Goal: Check status: Check status

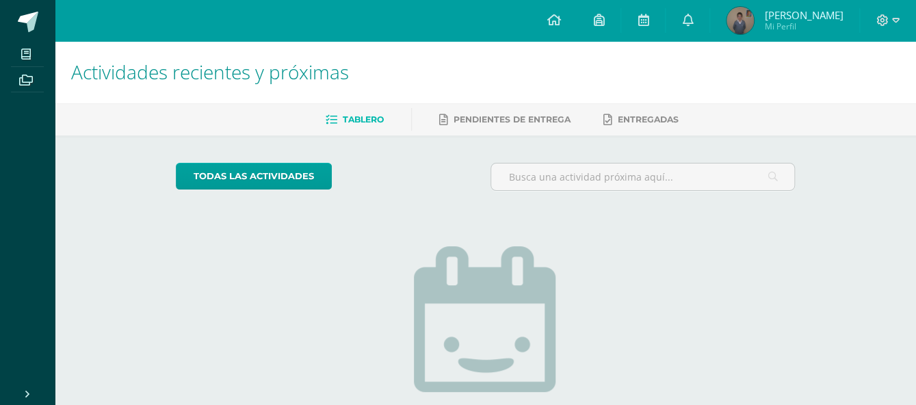
click at [698, 68] on h1 "Actividades recientes y próximas" at bounding box center [485, 72] width 828 height 62
drag, startPoint x: 342, startPoint y: 254, endPoint x: 302, endPoint y: 264, distance: 41.0
click at [302, 264] on div "todas las Actividades No tienes actividades Échale un vistazo a los demás perío…" at bounding box center [485, 346] width 674 height 423
drag, startPoint x: 545, startPoint y: 271, endPoint x: 782, endPoint y: 189, distance: 251.2
click at [782, 189] on input "text" at bounding box center [642, 176] width 303 height 27
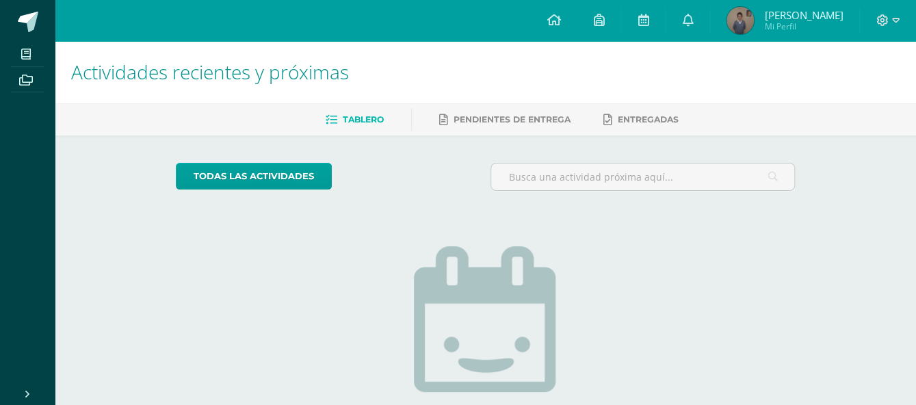
click at [861, 169] on div "Actividades recientes y próximas Tablero Pendientes de entrega Entregadas todas…" at bounding box center [485, 299] width 861 height 516
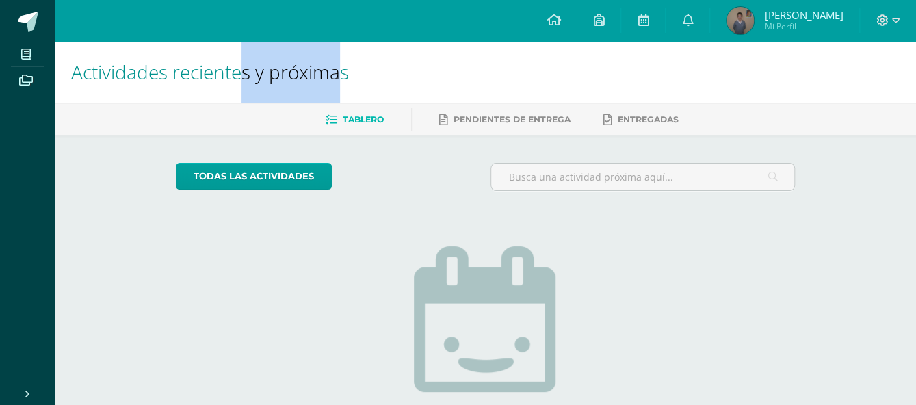
drag, startPoint x: 344, startPoint y: 73, endPoint x: 242, endPoint y: 63, distance: 102.4
click at [242, 63] on span "Actividades recientes y próximas" at bounding box center [210, 72] width 278 height 26
drag, startPoint x: 254, startPoint y: 73, endPoint x: 293, endPoint y: 75, distance: 38.4
click at [293, 75] on span "Actividades recientes y próximas" at bounding box center [210, 72] width 278 height 26
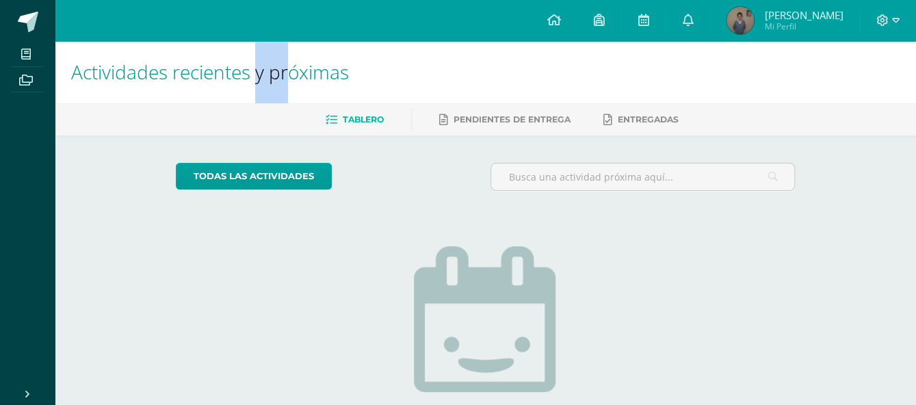
click at [293, 76] on span "Actividades recientes y próximas" at bounding box center [210, 72] width 278 height 26
click at [789, 31] on span "Mi Perfil" at bounding box center [803, 27] width 79 height 12
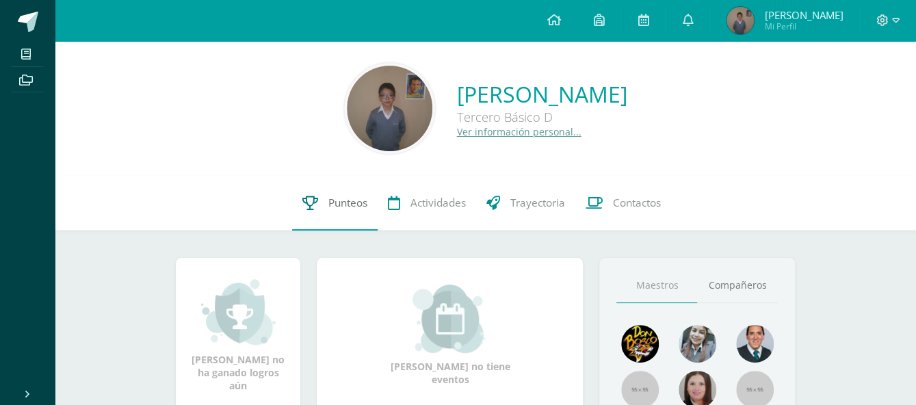
click at [325, 200] on link "Punteos" at bounding box center [335, 203] width 86 height 55
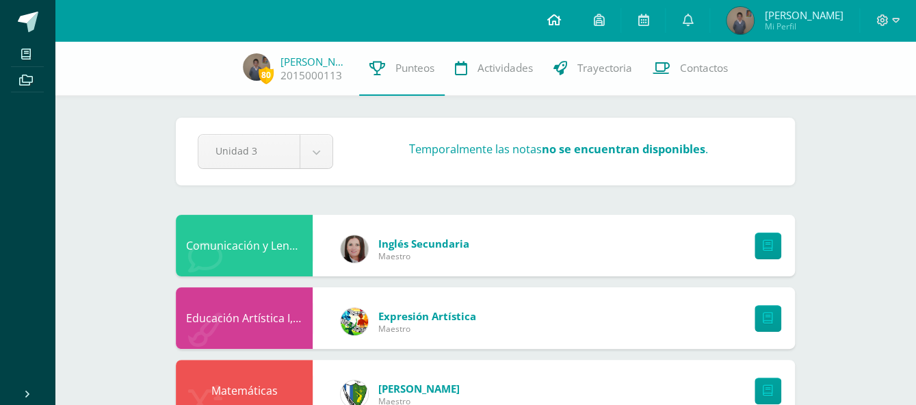
click at [539, 24] on link at bounding box center [553, 20] width 47 height 41
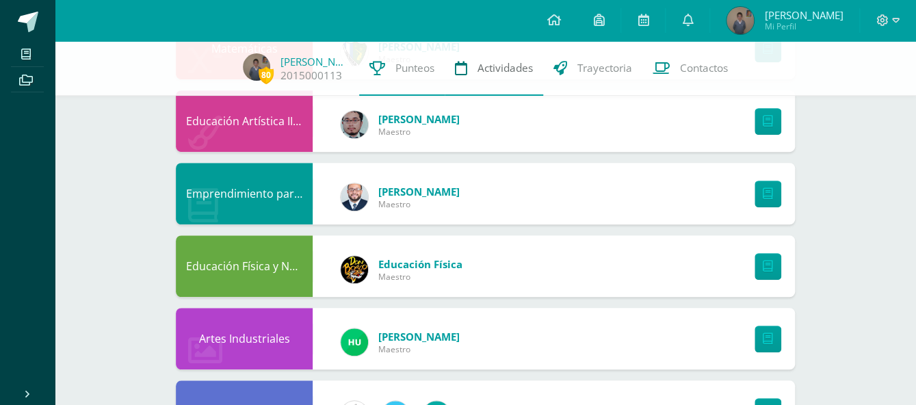
scroll to position [684, 0]
